Goal: Navigation & Orientation: Find specific page/section

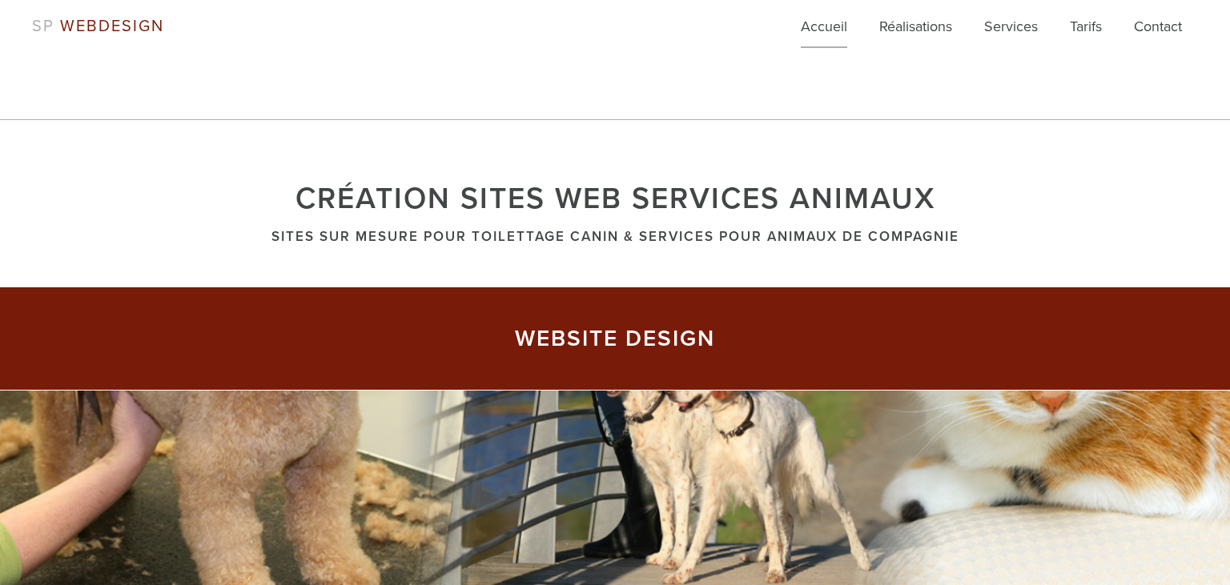
click at [812, 24] on link "Accueil" at bounding box center [823, 32] width 46 height 32
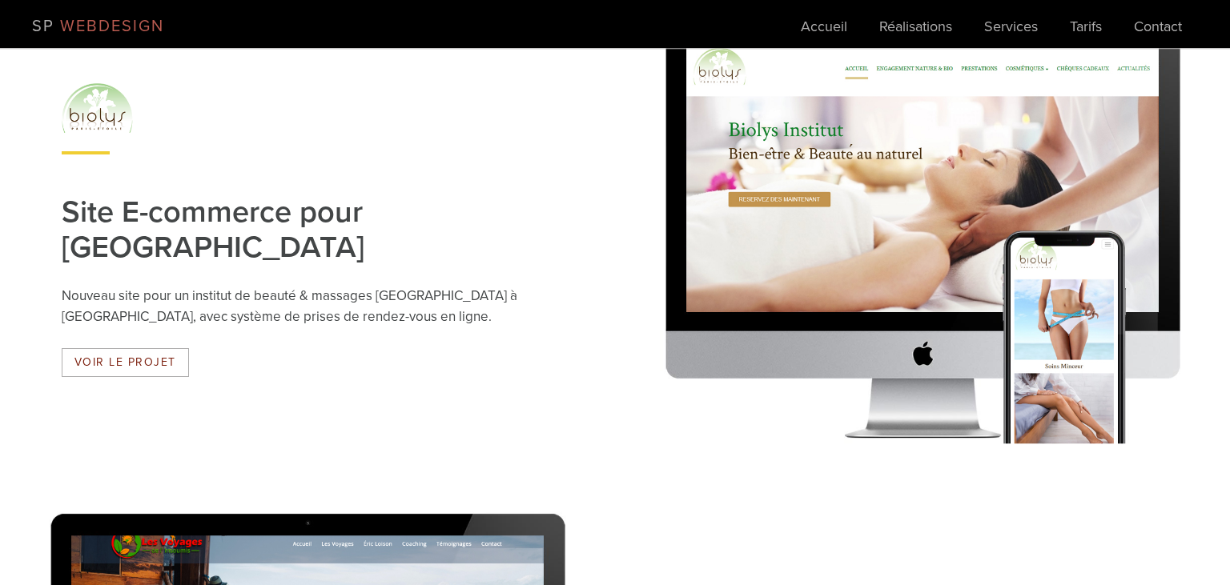
scroll to position [1268, 0]
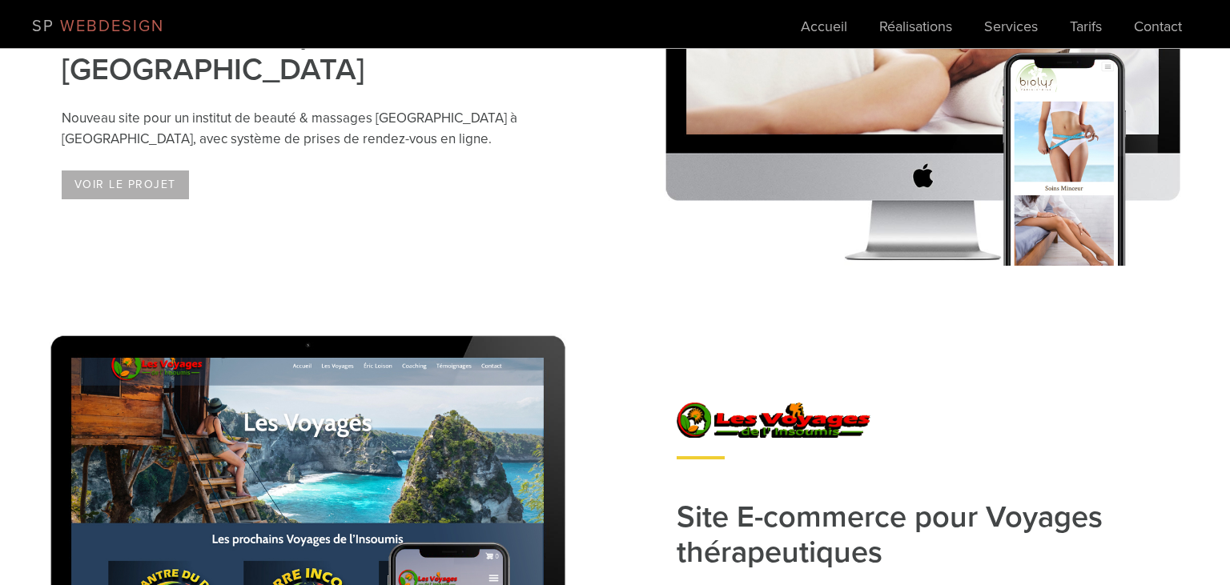
click at [101, 181] on link "Voir le projet" at bounding box center [125, 185] width 127 height 29
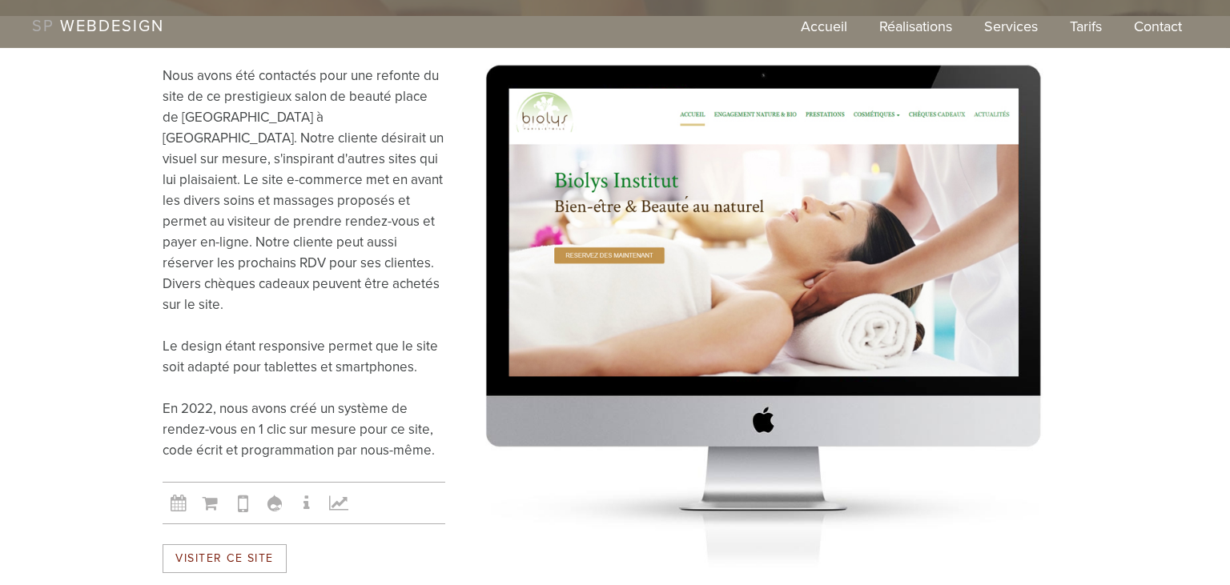
scroll to position [676, 0]
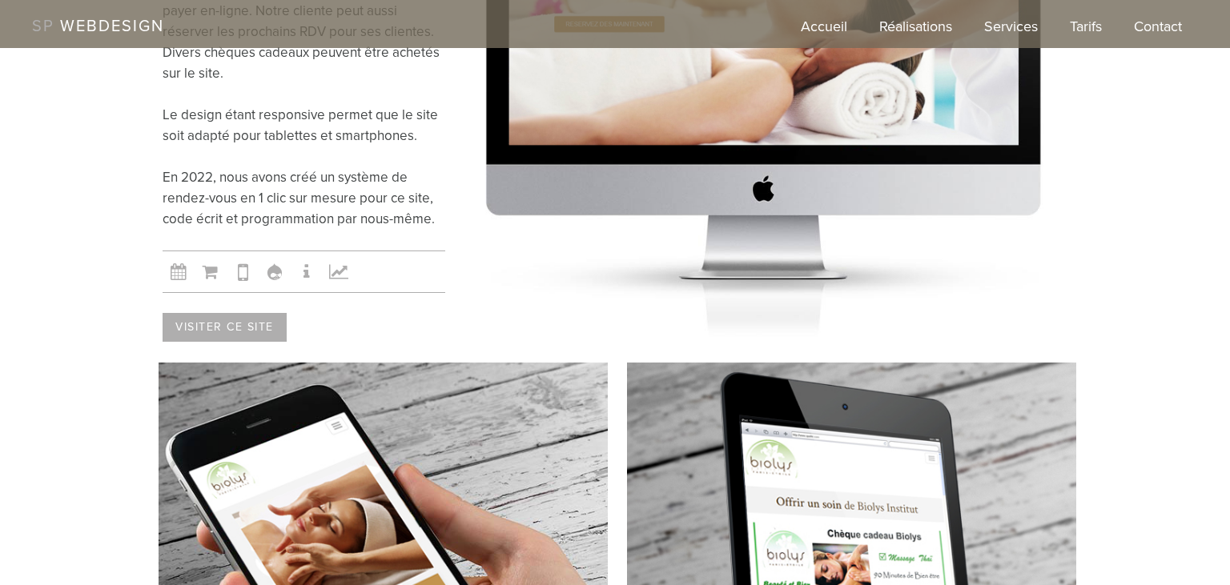
click at [234, 313] on link "Visiter ce site" at bounding box center [224, 327] width 124 height 29
